Goal: Navigation & Orientation: Find specific page/section

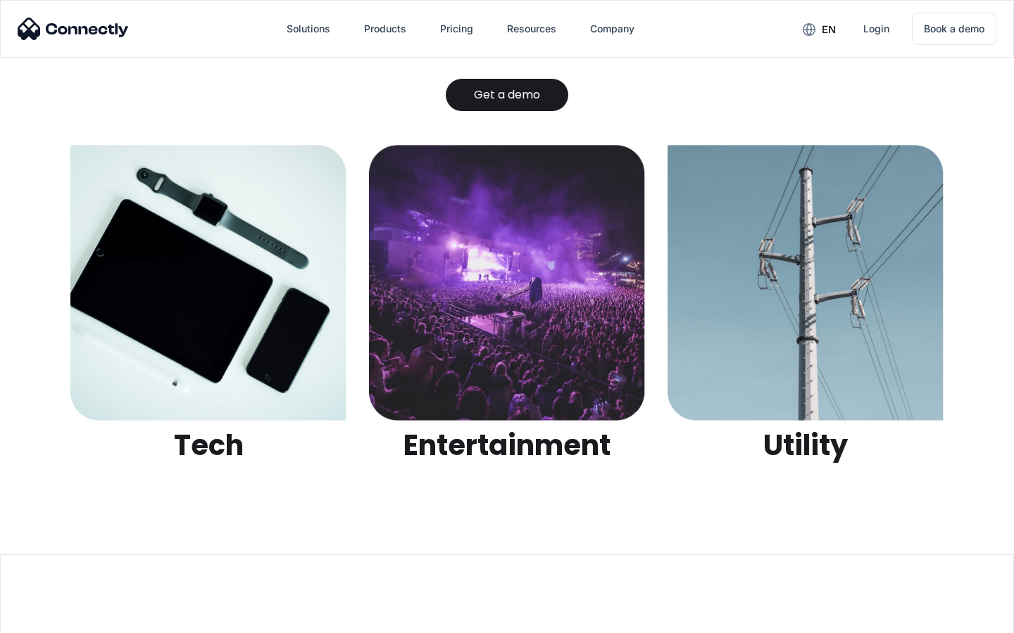
scroll to position [4441, 0]
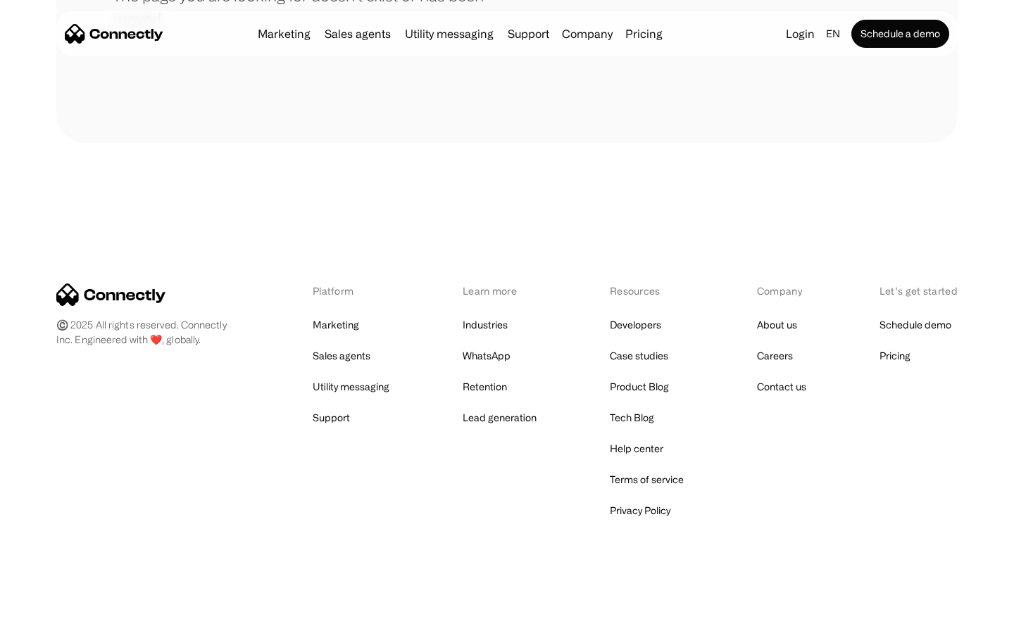
scroll to position [257, 0]
